Goal: Check status: Check status

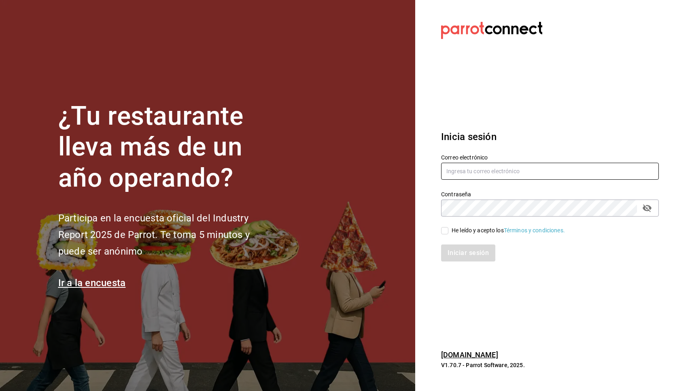
type input "[EMAIL_ADDRESS][DOMAIN_NAME]"
click at [446, 229] on input "He leído y acepto los Términos y condiciones." at bounding box center [444, 230] width 7 height 7
checkbox input "true"
click at [458, 250] on button "Iniciar sesión" at bounding box center [468, 252] width 55 height 17
click at [467, 252] on div "Iniciar sesión" at bounding box center [550, 252] width 218 height 17
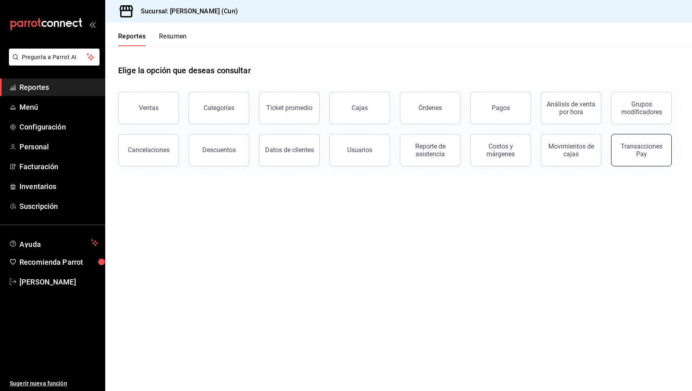
click at [642, 154] on div "Transacciones Pay" at bounding box center [641, 149] width 50 height 15
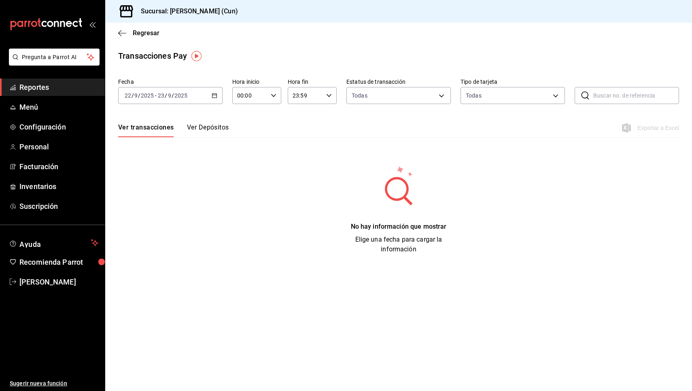
click at [214, 93] on icon "button" at bounding box center [215, 96] width 6 height 6
click at [157, 212] on span "Rango de fechas" at bounding box center [156, 211] width 63 height 8
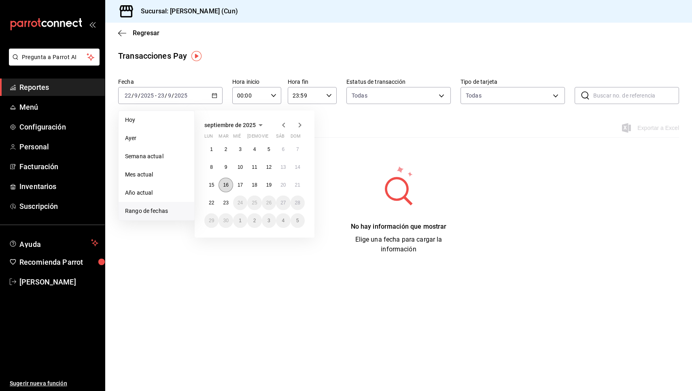
click at [225, 185] on abbr "16" at bounding box center [225, 185] width 5 height 6
click at [215, 203] on button "22" at bounding box center [211, 202] width 14 height 15
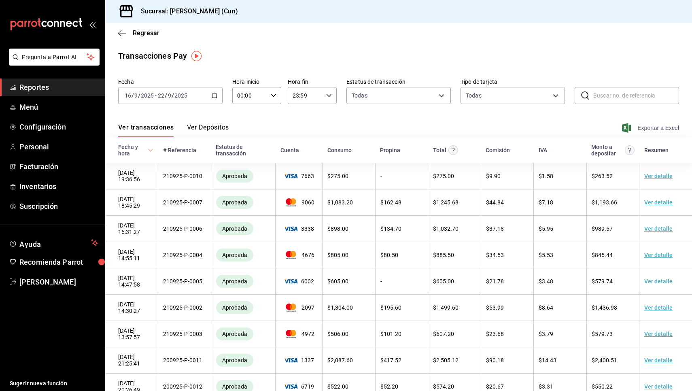
click at [667, 127] on span "Exportar a Excel" at bounding box center [651, 128] width 55 height 10
click at [490, 50] on div "Transacciones Pay" at bounding box center [398, 56] width 561 height 12
click at [48, 87] on span "Reportes" at bounding box center [58, 87] width 79 height 11
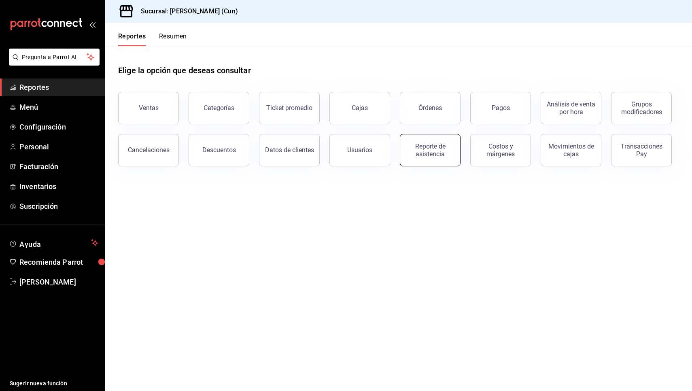
click at [438, 149] on div "Reporte de asistencia" at bounding box center [430, 149] width 50 height 15
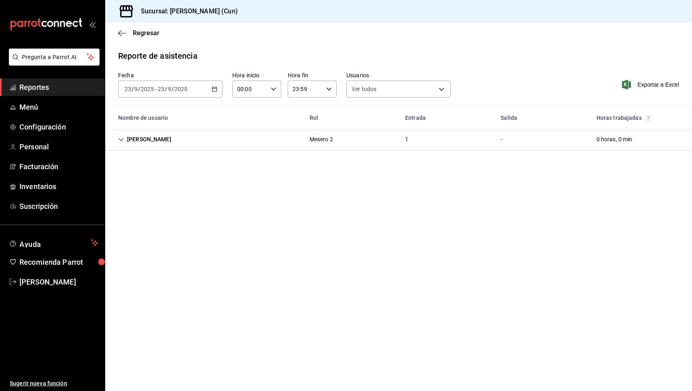
click at [152, 143] on div "Cristian David Duran Lara" at bounding box center [145, 139] width 66 height 15
click at [213, 89] on icon "button" at bounding box center [215, 89] width 6 height 6
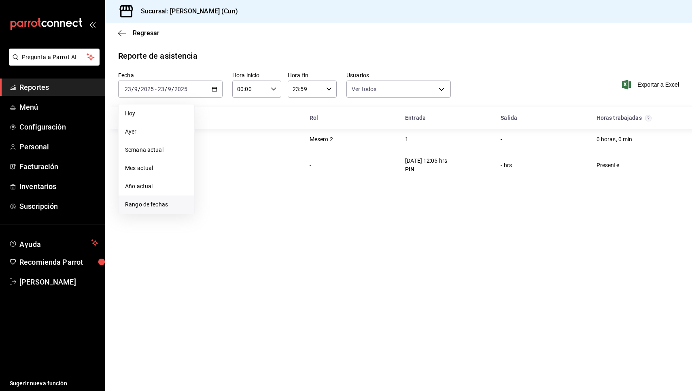
click at [162, 199] on li "Rango de fechas" at bounding box center [157, 204] width 76 height 18
click at [208, 178] on button "15" at bounding box center [211, 178] width 14 height 15
click at [233, 177] on button "16" at bounding box center [226, 178] width 14 height 15
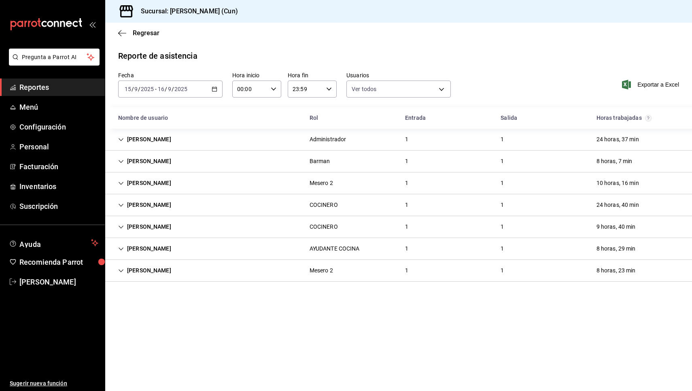
click at [212, 89] on icon "button" at bounding box center [215, 89] width 6 height 6
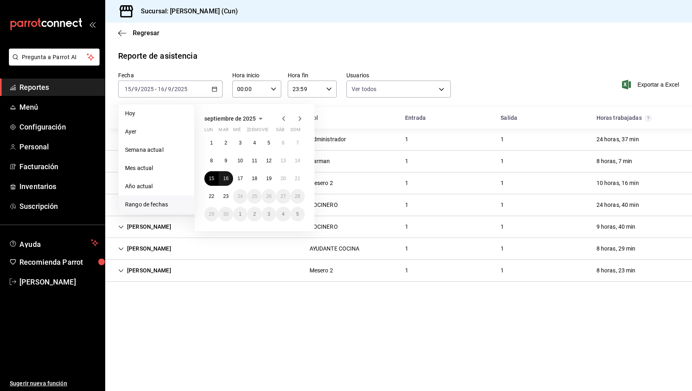
click at [226, 176] on abbr "16" at bounding box center [225, 179] width 5 height 6
click at [212, 195] on abbr "22" at bounding box center [211, 196] width 5 height 6
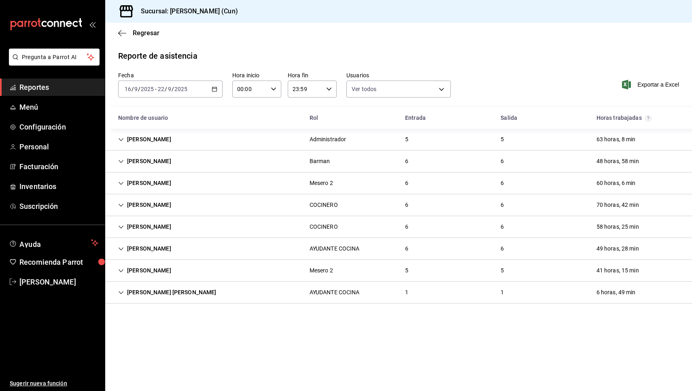
click at [122, 270] on icon "Cell" at bounding box center [121, 271] width 6 height 6
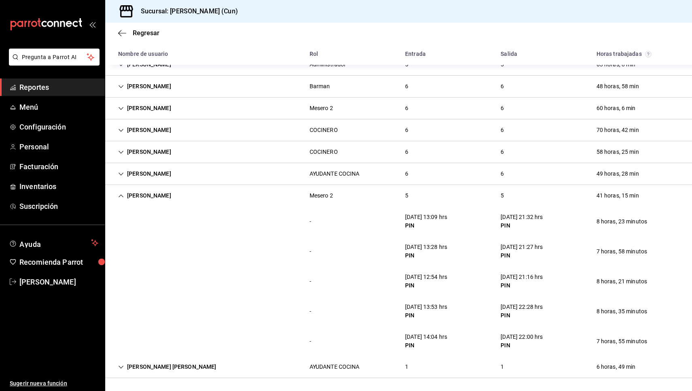
scroll to position [75, 0]
